Goal: Task Accomplishment & Management: Complete application form

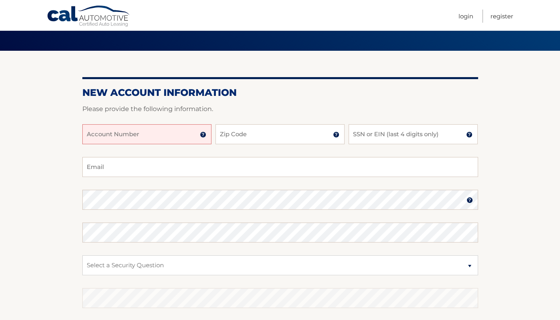
scroll to position [86, 0]
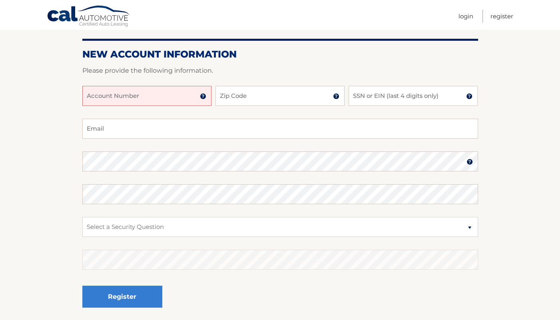
click at [129, 99] on input "Account Number" at bounding box center [146, 96] width 129 height 20
type input "44455835763"
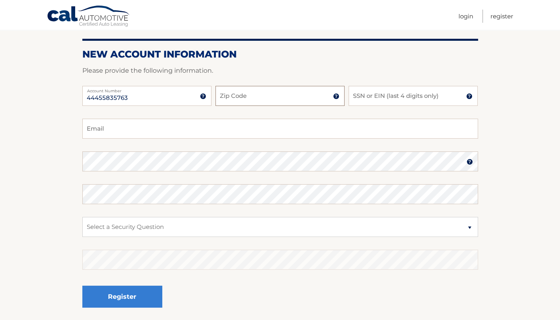
click at [280, 98] on input "Zip Code" at bounding box center [280, 96] width 129 height 20
type input "11554"
click at [382, 100] on input "SSN or EIN (last 4 digits only)" at bounding box center [413, 96] width 129 height 20
type input "2035"
click at [223, 130] on input "Email" at bounding box center [280, 129] width 396 height 20
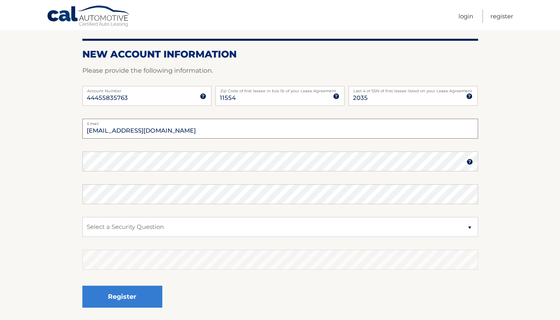
type input "jt@cachebox.net"
click at [62, 167] on section "New Account Information Please provide the following information. 44455835763 A…" at bounding box center [280, 168] width 560 height 312
click at [54, 188] on section "New Account Information Please provide the following information. 44455835763 A…" at bounding box center [280, 168] width 560 height 312
click at [82, 217] on select "Select a Security Question What was the name of your elementary school? What is…" at bounding box center [280, 227] width 396 height 20
select select "2"
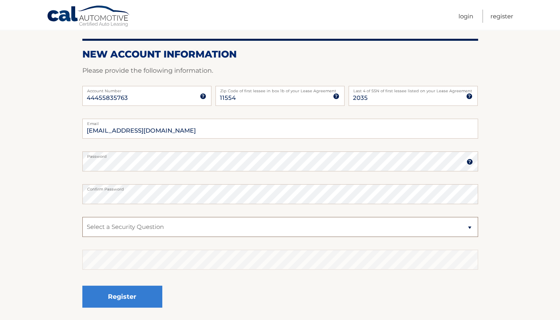
click option "What is your mother’s maiden name?" at bounding box center [0, 0] width 0 height 0
click at [266, 289] on div "Register" at bounding box center [280, 297] width 396 height 29
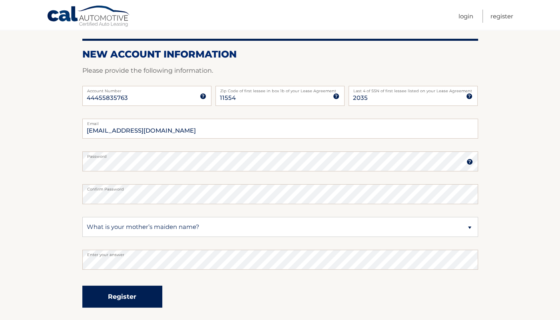
click at [144, 295] on button "Register" at bounding box center [122, 297] width 80 height 22
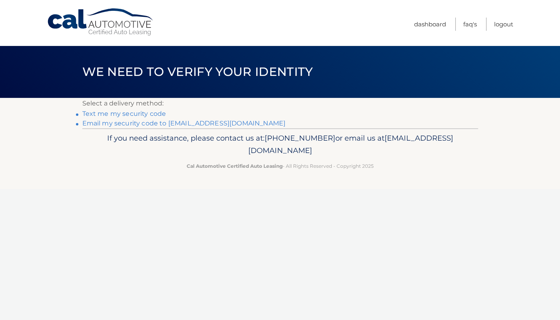
click at [314, 28] on nav "Menu Dashboard FAQ's Logout" at bounding box center [337, 23] width 352 height 46
click at [154, 122] on link "Email my security code to j*@cachebox.net" at bounding box center [184, 124] width 204 height 8
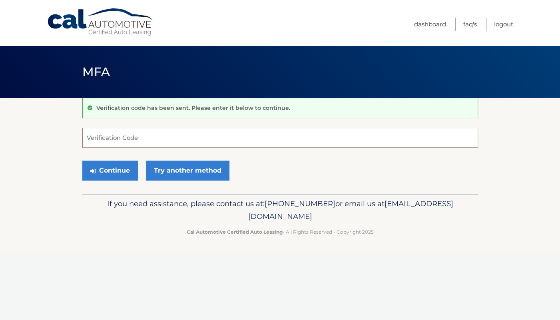
click at [150, 136] on input "Verification Code" at bounding box center [280, 138] width 396 height 20
click at [179, 130] on input "Verification Code" at bounding box center [280, 138] width 396 height 20
paste input "396153"
type input "396153"
click at [114, 171] on button "Continue" at bounding box center [110, 171] width 56 height 20
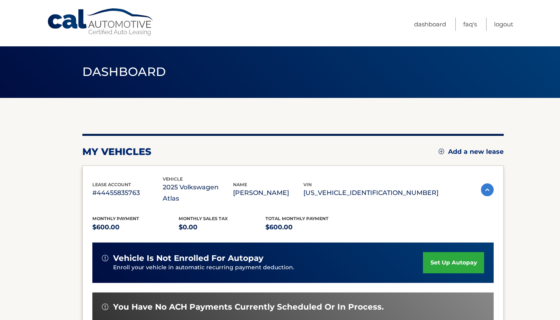
click at [528, 131] on section "You are registered for this site, but you haven't enrolled in online payments. …" at bounding box center [280, 266] width 560 height 337
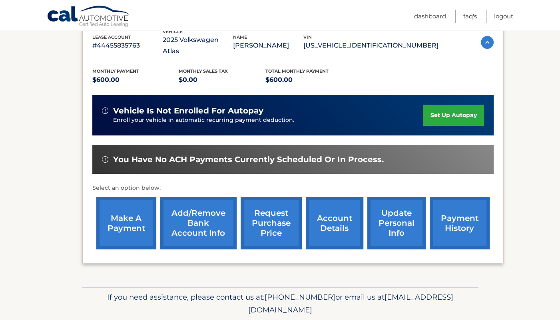
scroll to position [128, 0]
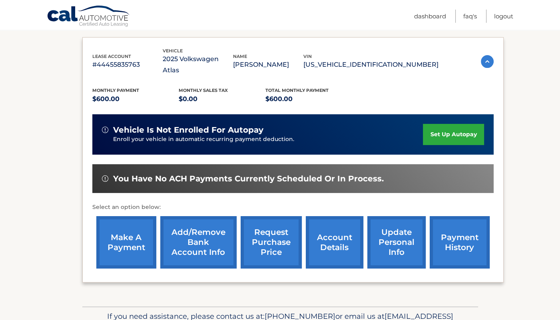
click at [500, 119] on section "You are registered for this site, but you haven't enrolled in online payments. …" at bounding box center [280, 138] width 560 height 337
